Goal: Information Seeking & Learning: Learn about a topic

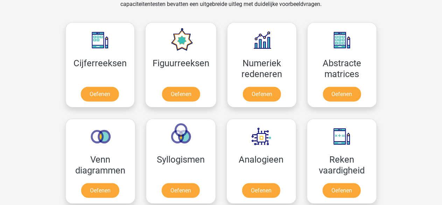
scroll to position [355, 0]
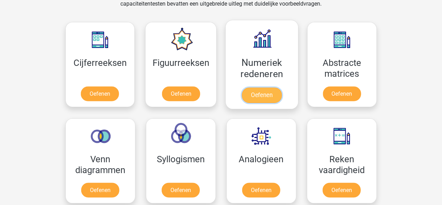
click at [266, 93] on link "Oefenen" at bounding box center [262, 95] width 40 height 15
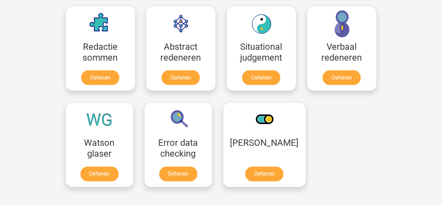
scroll to position [564, 0]
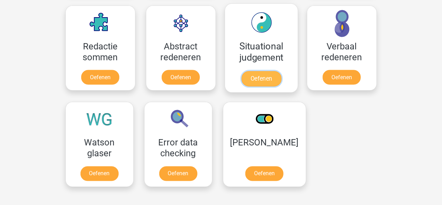
click at [254, 77] on link "Oefenen" at bounding box center [261, 78] width 40 height 15
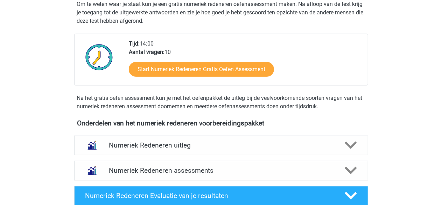
scroll to position [198, 0]
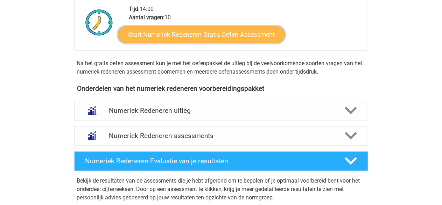
click at [204, 36] on link "Start Numeriek Redeneren Gratis Oefen Assessment" at bounding box center [201, 34] width 167 height 17
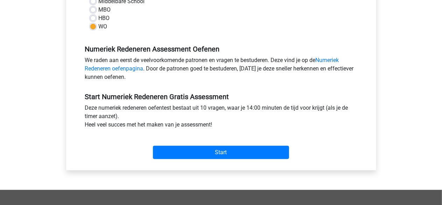
scroll to position [179, 0]
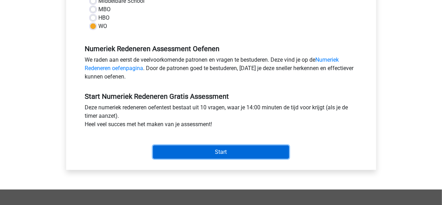
click at [213, 151] on input "Start" at bounding box center [221, 151] width 136 height 13
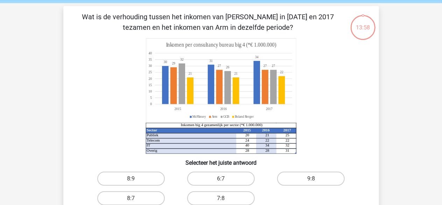
scroll to position [28, 0]
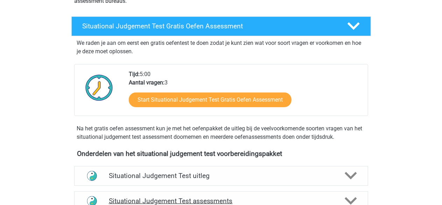
scroll to position [103, 0]
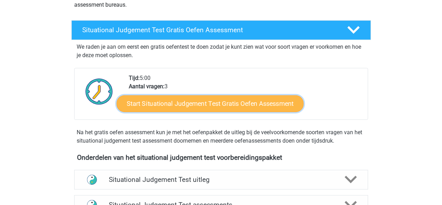
click at [216, 107] on link "Start Situational Judgement Test Gratis Oefen Assessment" at bounding box center [210, 103] width 187 height 17
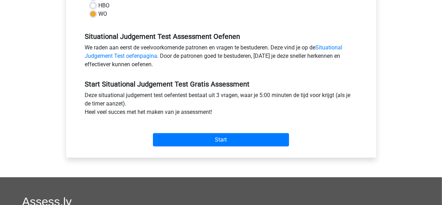
scroll to position [192, 0]
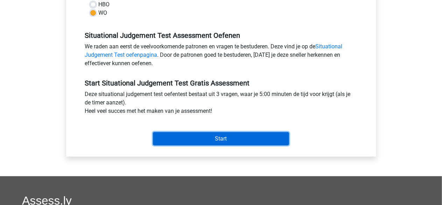
click at [211, 135] on input "Start" at bounding box center [221, 138] width 136 height 13
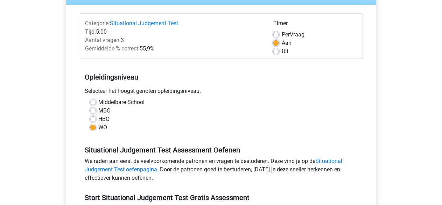
scroll to position [0, 0]
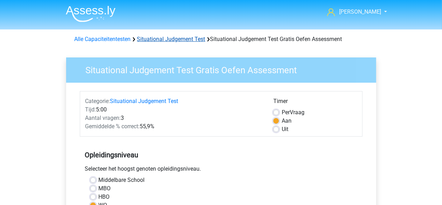
click at [175, 39] on link "Situational Judgement Test" at bounding box center [171, 39] width 68 height 7
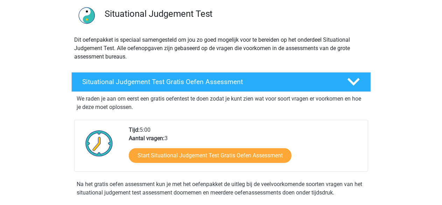
scroll to position [53, 0]
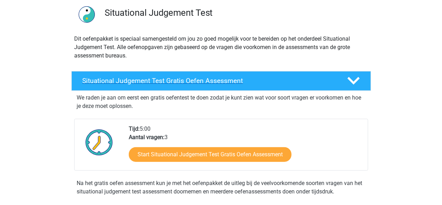
click at [258, 82] on h4 "Situational Judgement Test Gratis Oefen Assessment" at bounding box center [210, 81] width 254 height 8
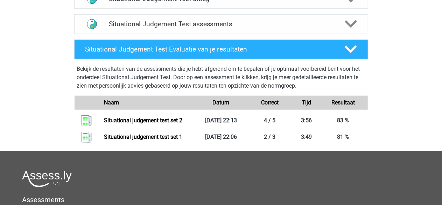
scroll to position [178, 0]
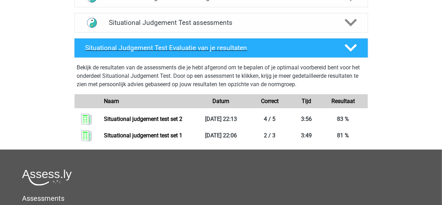
click at [258, 47] on h4 "Situational Judgement Test Evaluatie van je resultaten" at bounding box center [209, 48] width 248 height 8
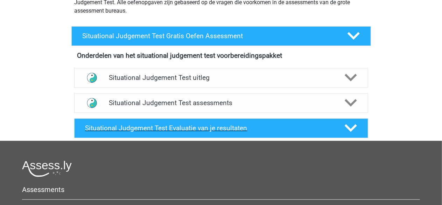
scroll to position [97, 0]
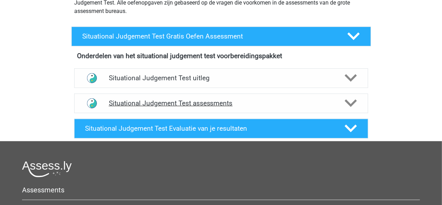
click at [245, 100] on h4 "Situational Judgement Test assessments" at bounding box center [221, 103] width 225 height 8
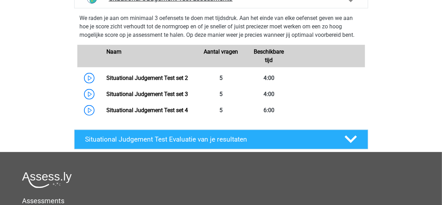
scroll to position [202, 0]
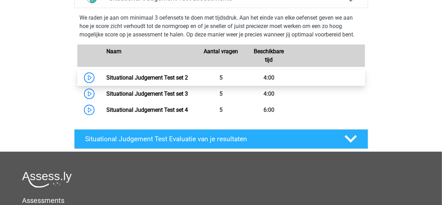
click at [125, 77] on link "Situational Judgement Test set 2" at bounding box center [147, 77] width 82 height 7
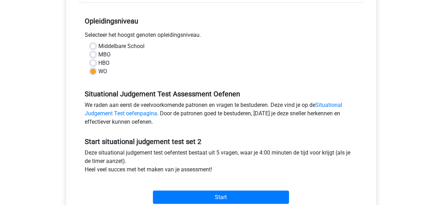
scroll to position [137, 0]
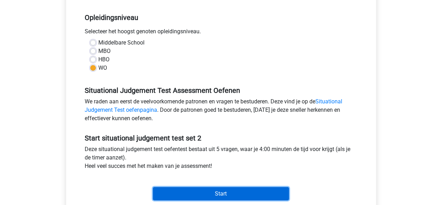
click at [200, 192] on input "Start" at bounding box center [221, 193] width 136 height 13
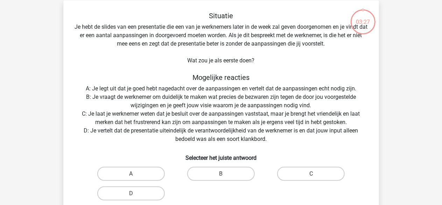
scroll to position [32, 0]
click at [202, 173] on label "B" at bounding box center [221, 174] width 68 height 14
click at [221, 174] on input "B" at bounding box center [223, 176] width 5 height 5
radio input "true"
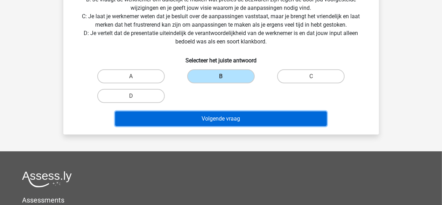
click at [214, 116] on button "Volgende vraag" at bounding box center [221, 118] width 212 height 15
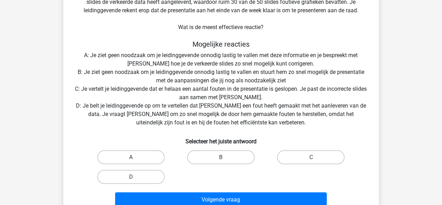
scroll to position [91, 0]
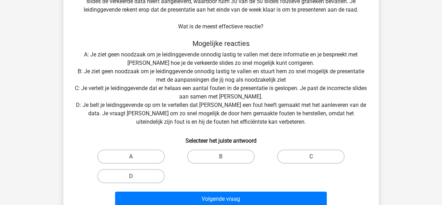
click at [293, 158] on label "C" at bounding box center [311, 157] width 68 height 14
click at [311, 158] on input "C" at bounding box center [313, 159] width 5 height 5
radio input "true"
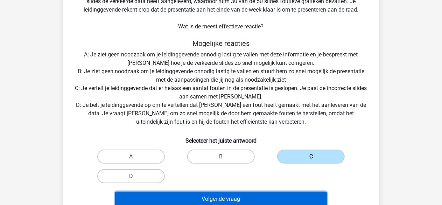
click at [265, 199] on button "Volgende vraag" at bounding box center [221, 199] width 212 height 15
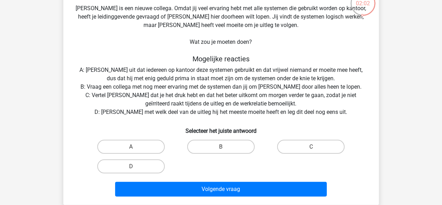
scroll to position [51, 0]
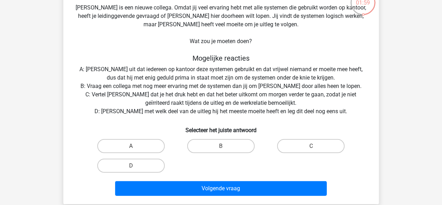
click at [131, 166] on input "D" at bounding box center [133, 168] width 5 height 5
radio input "true"
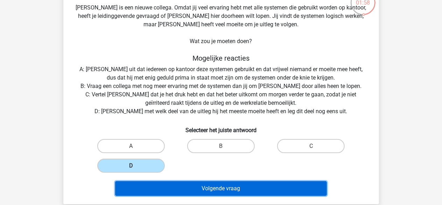
click at [193, 188] on button "Volgende vraag" at bounding box center [221, 188] width 212 height 15
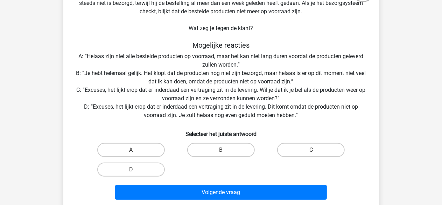
scroll to position [67, 0]
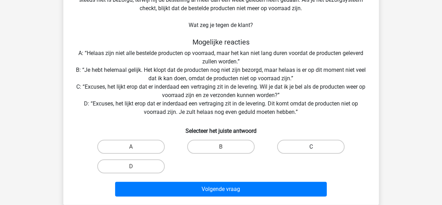
click at [301, 144] on label "C" at bounding box center [311, 147] width 68 height 14
click at [311, 147] on input "C" at bounding box center [313, 149] width 5 height 5
radio input "true"
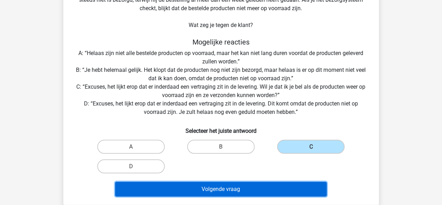
click at [219, 186] on button "Volgende vraag" at bounding box center [221, 189] width 212 height 15
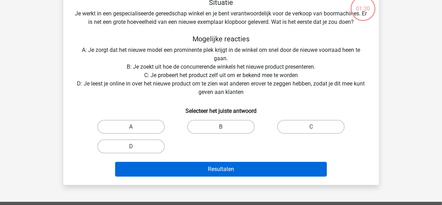
scroll to position [32, 0]
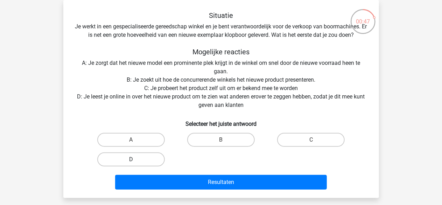
click at [148, 163] on label "D" at bounding box center [131, 159] width 68 height 14
click at [136, 163] on input "D" at bounding box center [133, 161] width 5 height 5
radio input "true"
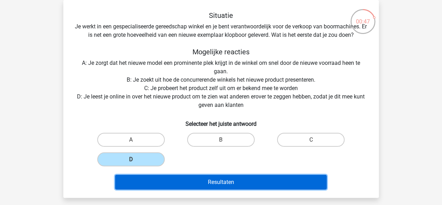
click at [155, 183] on button "Resultaten" at bounding box center [221, 182] width 212 height 15
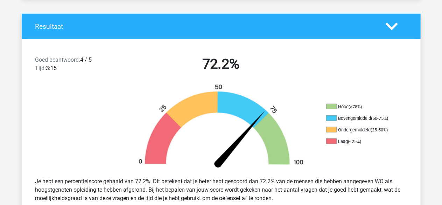
scroll to position [139, 0]
